Goal: Transaction & Acquisition: Purchase product/service

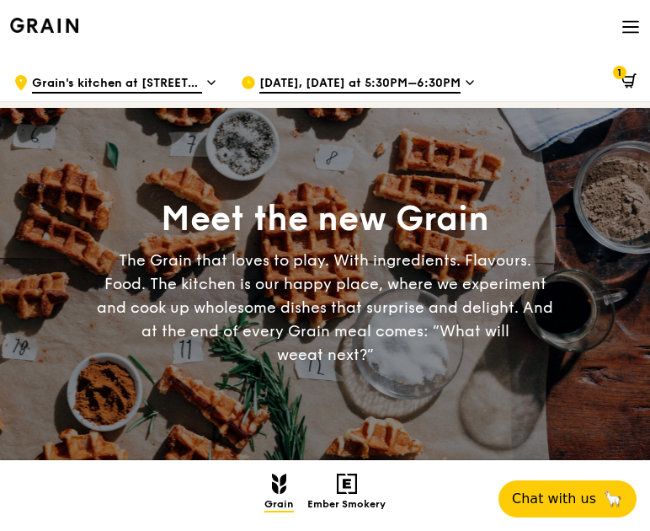
click at [186, 82] on span "Grain's kitchen at [STREET_ADDRESS] (entrance along [PERSON_NAME][GEOGRAPHIC_DA…" at bounding box center [117, 84] width 170 height 19
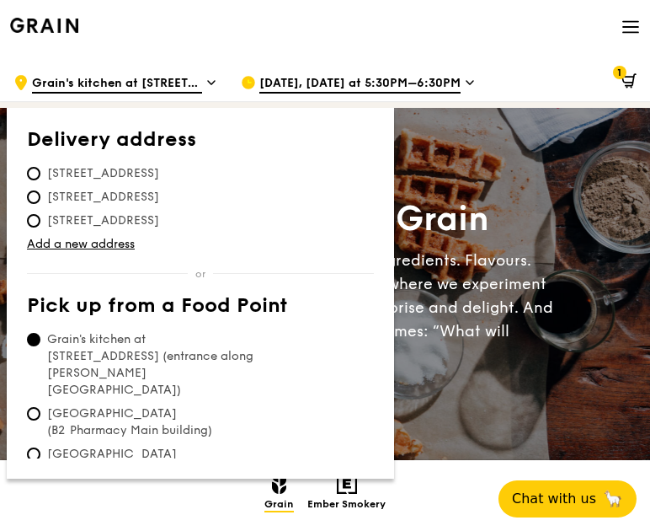
click at [140, 343] on span "Grain's kitchen at [STREET_ADDRESS] (entrance along [PERSON_NAME][GEOGRAPHIC_DA…" at bounding box center [152, 364] width 251 height 67
click at [40, 343] on input "Grain's kitchen at [STREET_ADDRESS] (entrance along [PERSON_NAME][GEOGRAPHIC_DA…" at bounding box center [33, 339] width 13 height 13
click at [413, 25] on div "Grain logo Meals On Demand Weddings Catering Why Grain Contact us Account Log o…" at bounding box center [325, 28] width 630 height 57
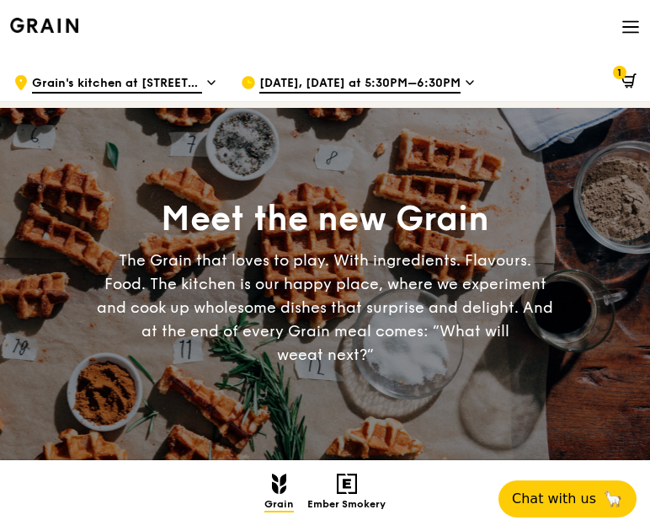
click at [406, 78] on span "[DATE], [DATE] at 5:30PM–6:30PM" at bounding box center [359, 84] width 201 height 19
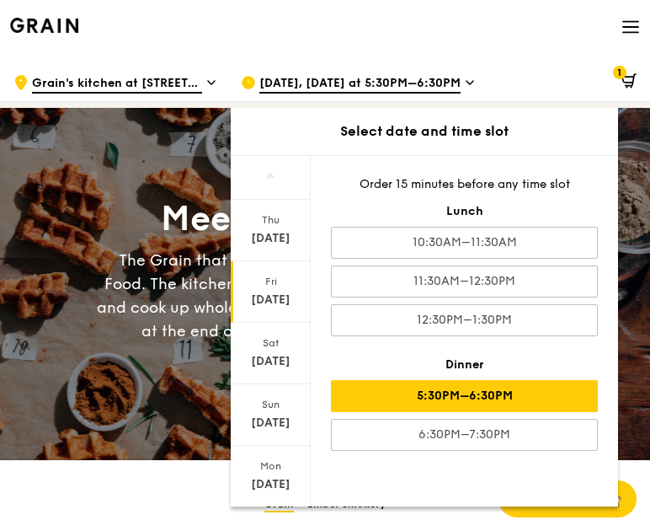
click at [432, 399] on div "5:30PM–6:30PM" at bounding box center [464, 396] width 267 height 32
click at [518, 47] on div "Grain logo Meals On Demand Weddings Catering Why Grain Contact us Account Log o…" at bounding box center [325, 28] width 630 height 57
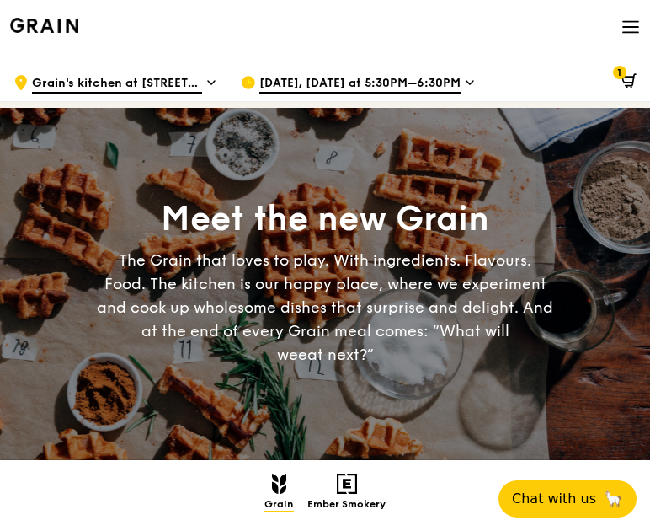
click at [627, 81] on icon at bounding box center [629, 80] width 15 height 15
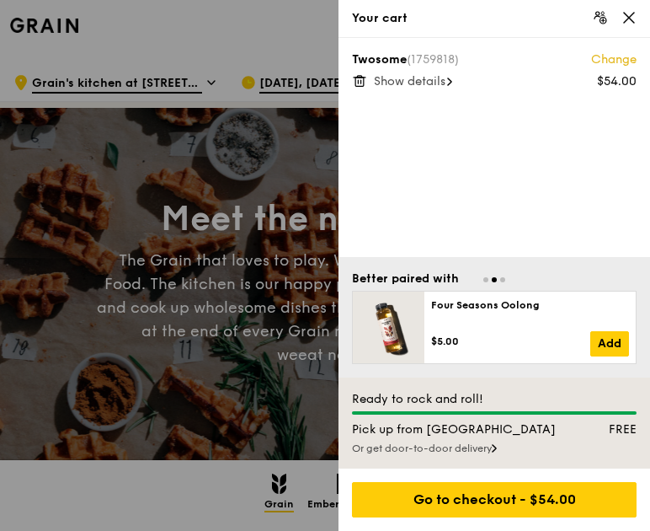
click at [419, 84] on span "Show details" at bounding box center [410, 81] width 72 height 14
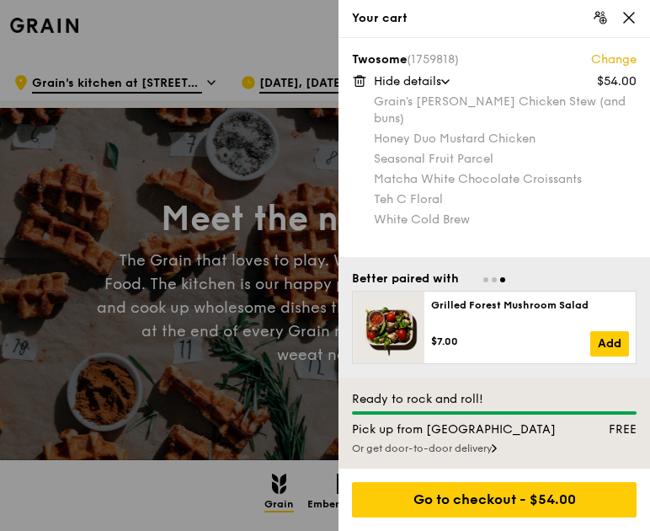
scroll to position [84, 0]
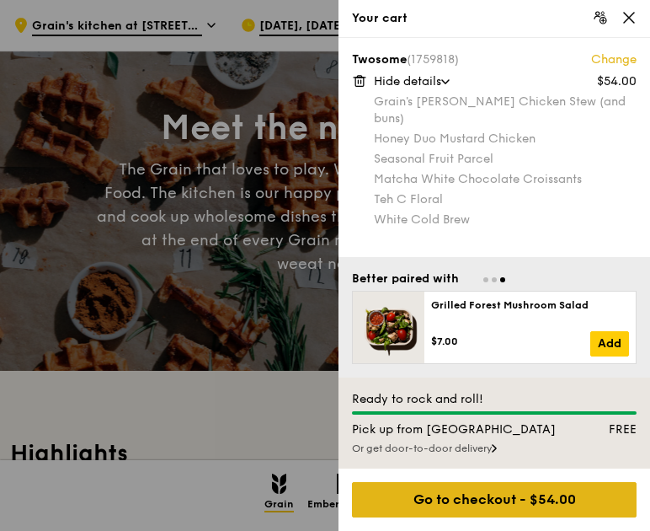
click at [490, 507] on div "Go to checkout - $54.00" at bounding box center [494, 499] width 285 height 35
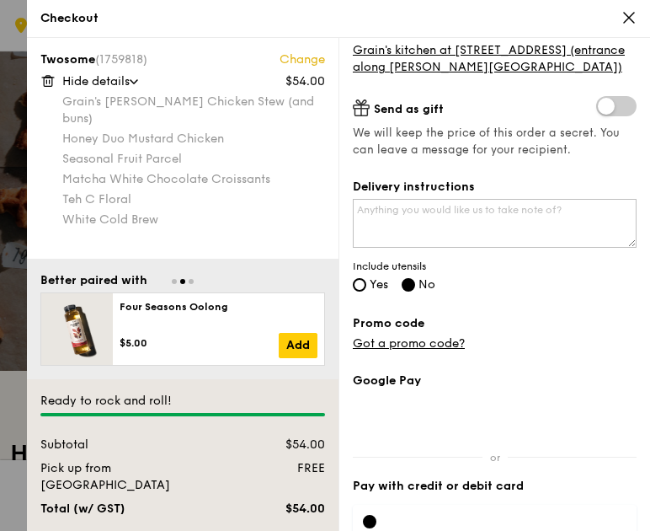
scroll to position [253, 0]
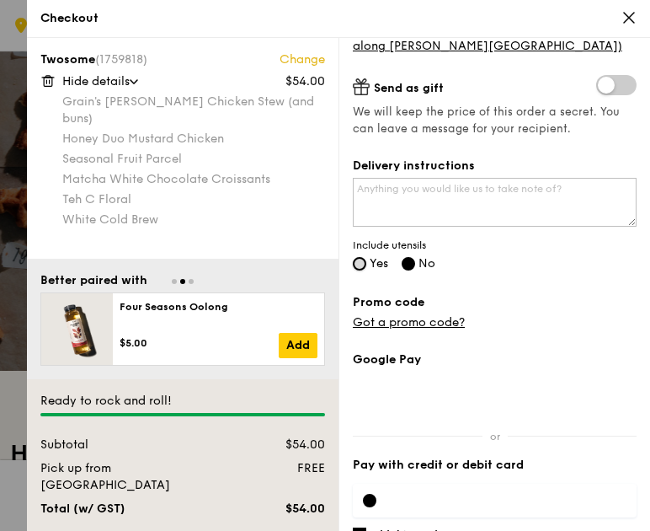
click at [361, 264] on input "Yes" at bounding box center [359, 263] width 13 height 13
radio input "true"
radio input "false"
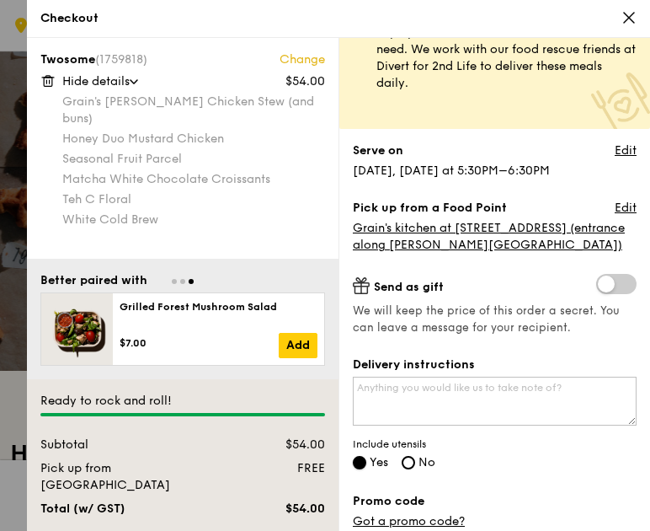
scroll to position [0, 0]
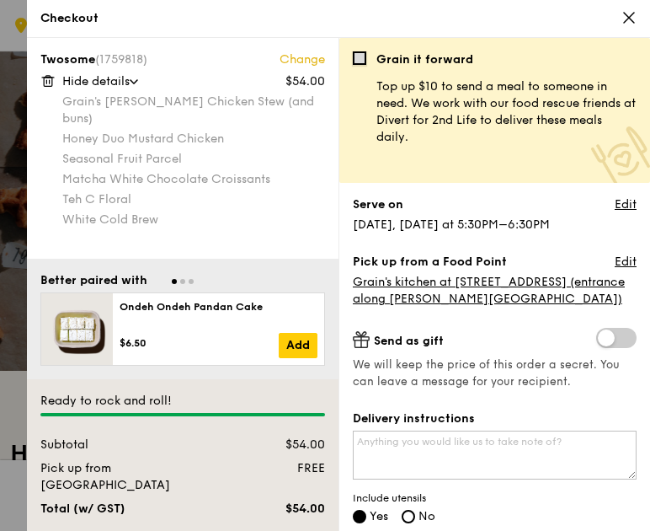
click at [360, 57] on input "checkbox" at bounding box center [359, 57] width 13 height 13
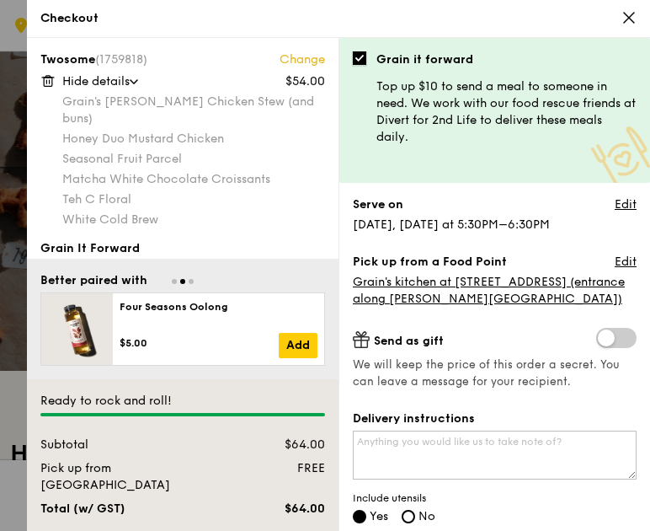
click at [360, 57] on input "checkbox" at bounding box center [359, 57] width 13 height 13
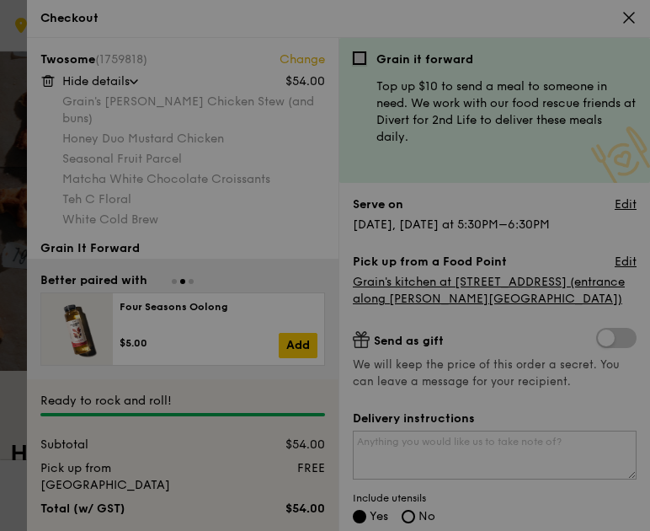
checkbox input "false"
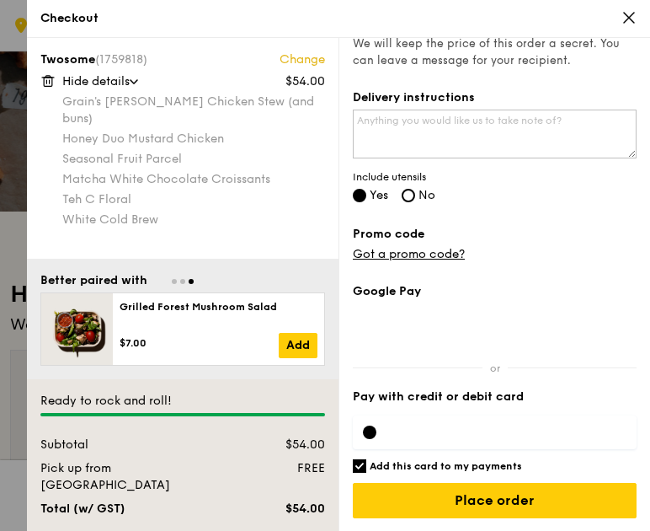
scroll to position [253, 0]
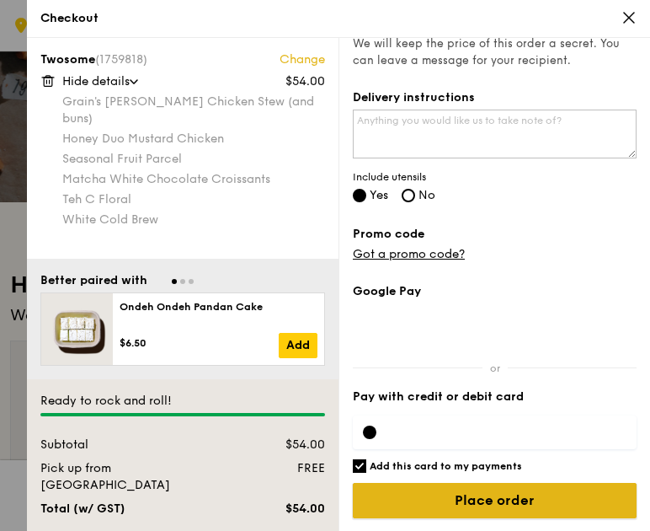
click at [506, 499] on input "Place order" at bounding box center [495, 500] width 284 height 35
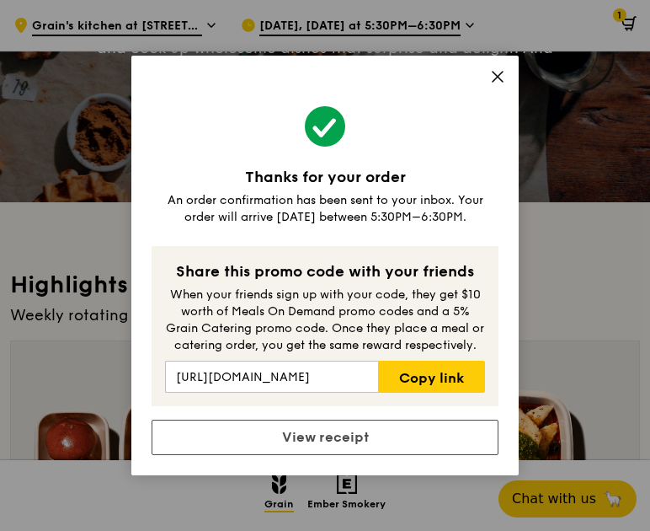
click at [498, 76] on icon at bounding box center [497, 76] width 15 height 15
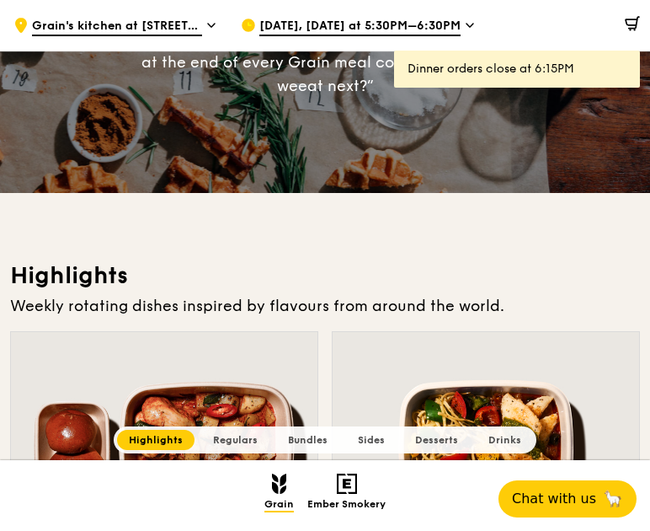
scroll to position [0, 0]
